Goal: Transaction & Acquisition: Subscribe to service/newsletter

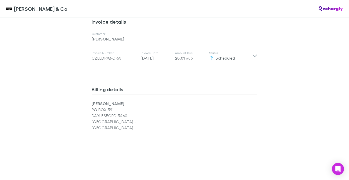
scroll to position [277, 0]
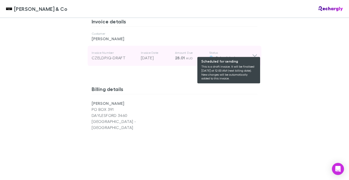
click at [252, 53] on icon at bounding box center [254, 56] width 5 height 6
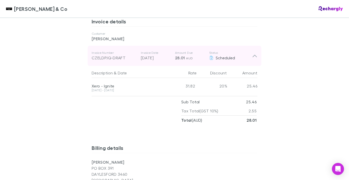
click at [252, 53] on icon at bounding box center [254, 56] width 5 height 6
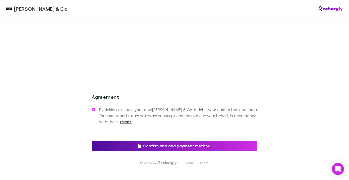
scroll to position [455, 0]
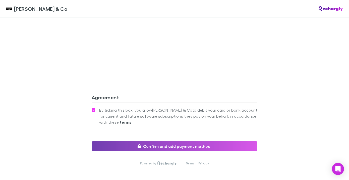
click at [190, 141] on button "Confirm and add payment method" at bounding box center [175, 146] width 166 height 10
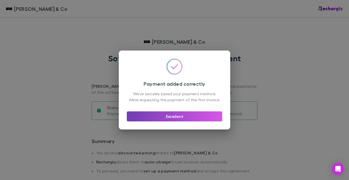
click at [164, 118] on button "Excellent" at bounding box center [174, 116] width 95 height 10
